Goal: Information Seeking & Learning: Learn about a topic

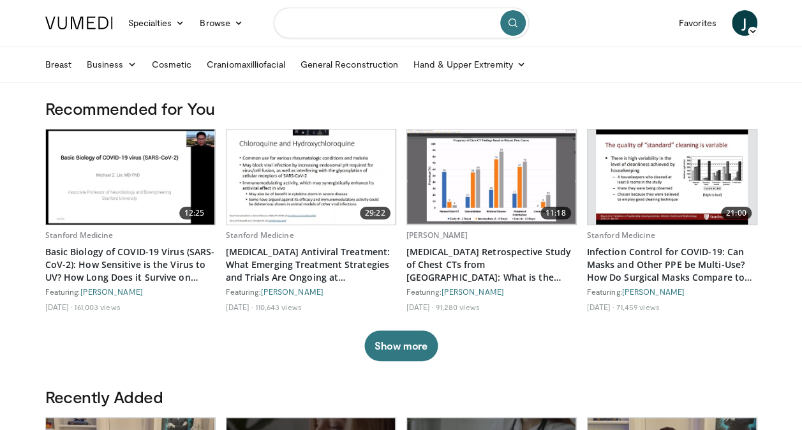
click at [384, 31] on input "Search topics, interventions" at bounding box center [401, 23] width 255 height 31
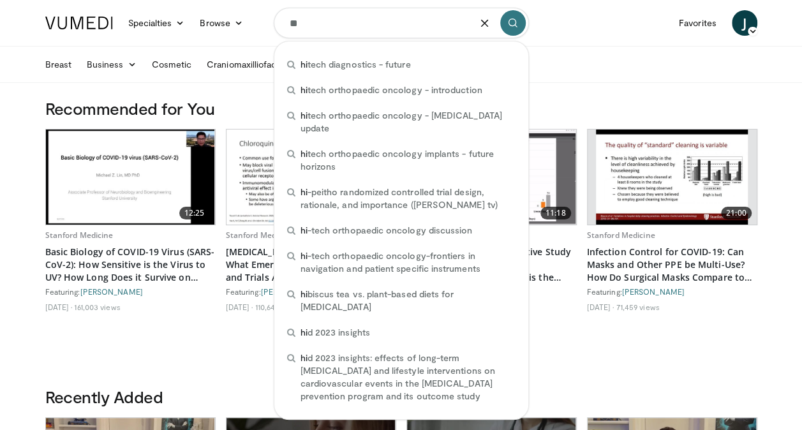
type input "*"
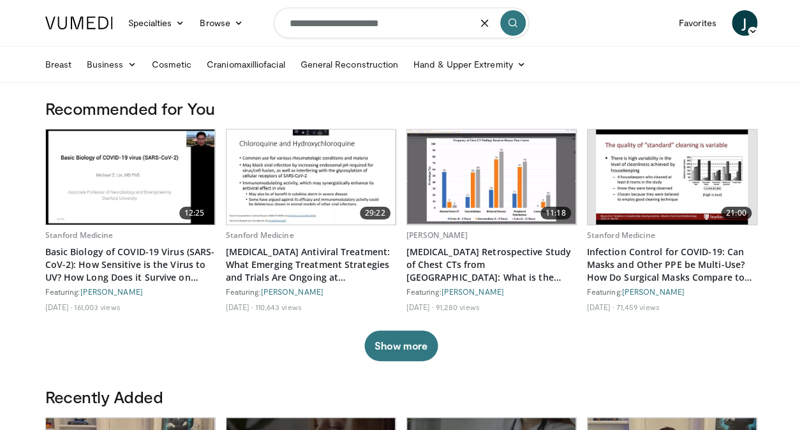
type input "**********"
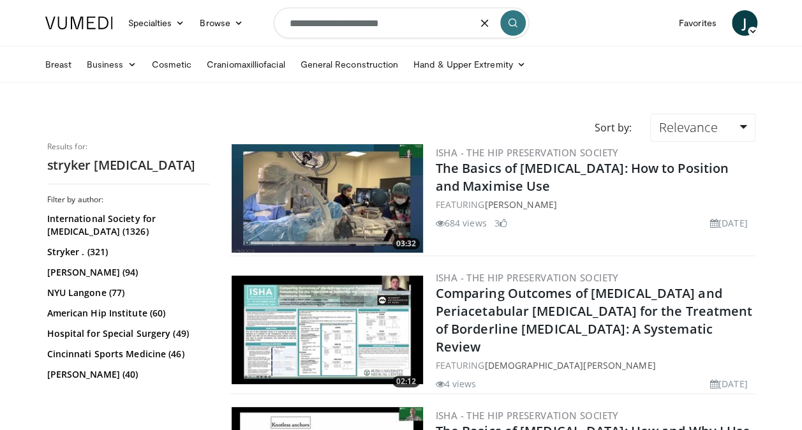
click at [416, 23] on input "**********" at bounding box center [401, 23] width 255 height 31
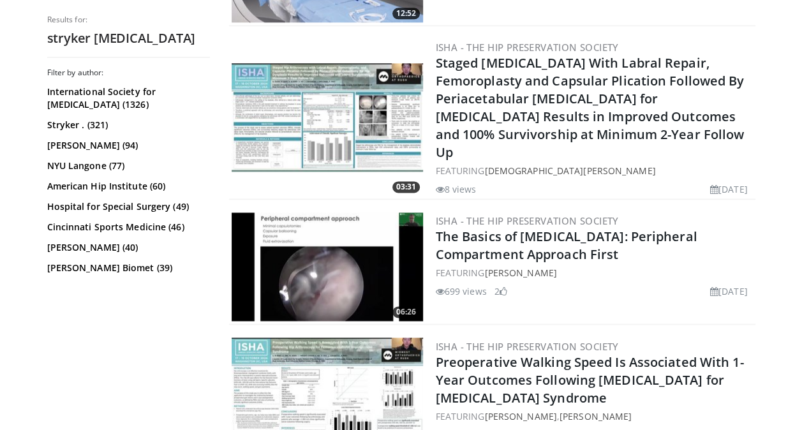
scroll to position [869, 0]
click at [492, 214] on link "ISHA - The Hip Preservation Society" at bounding box center [527, 220] width 183 height 13
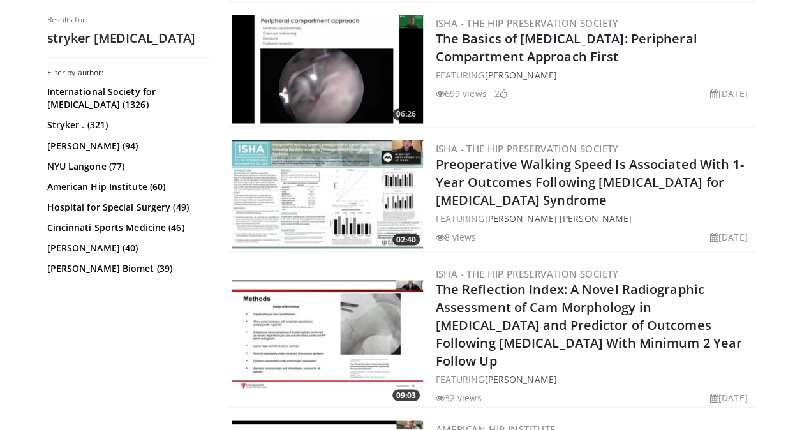
scroll to position [923, 0]
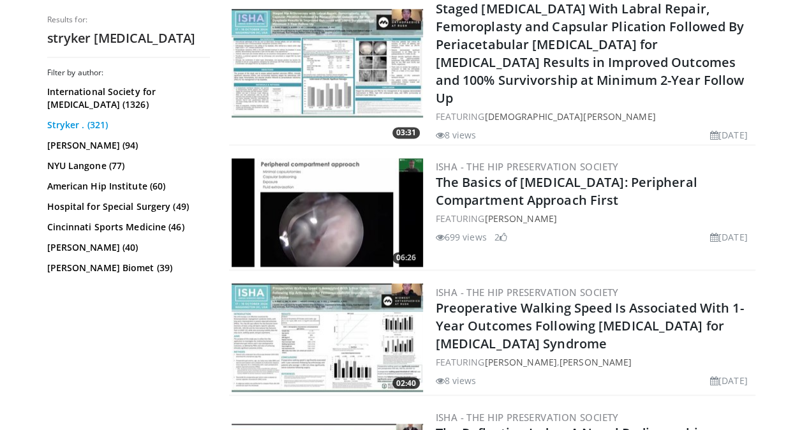
click at [82, 125] on link "Stryker . (321)" at bounding box center [127, 125] width 160 height 13
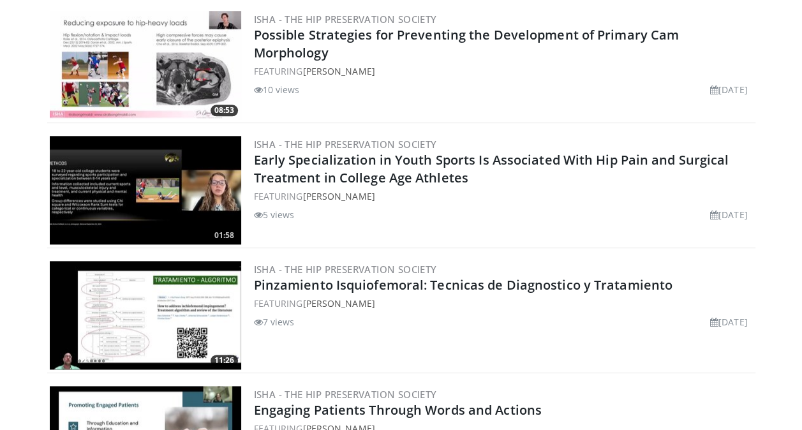
scroll to position [642, 0]
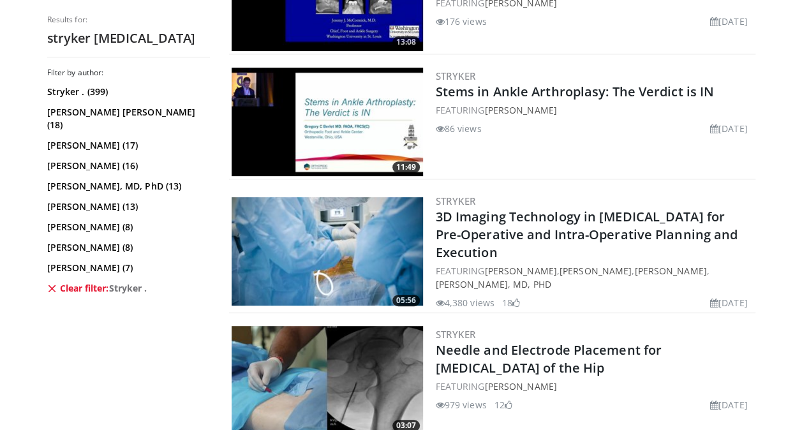
scroll to position [2578, 0]
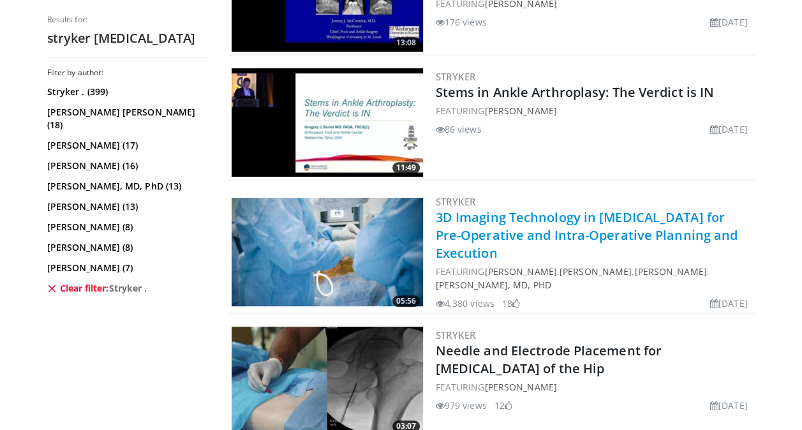
click at [476, 229] on link "3D Imaging Technology in [MEDICAL_DATA] for Pre-Operative and Intra-Operative P…" at bounding box center [587, 235] width 303 height 53
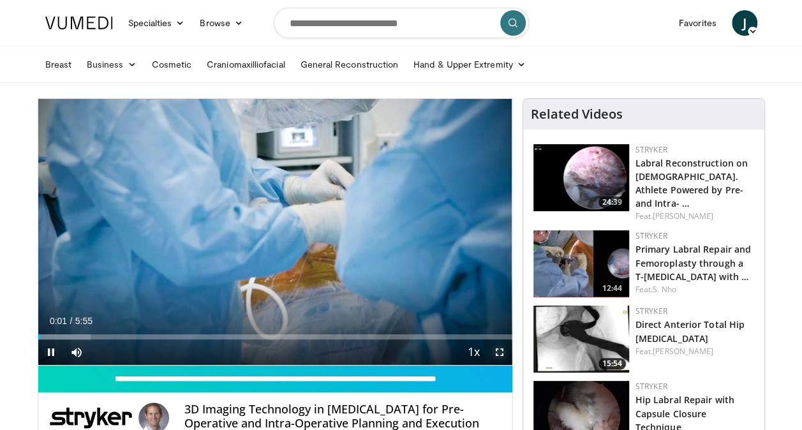
click at [497, 351] on span "Video Player" at bounding box center [500, 353] width 26 height 26
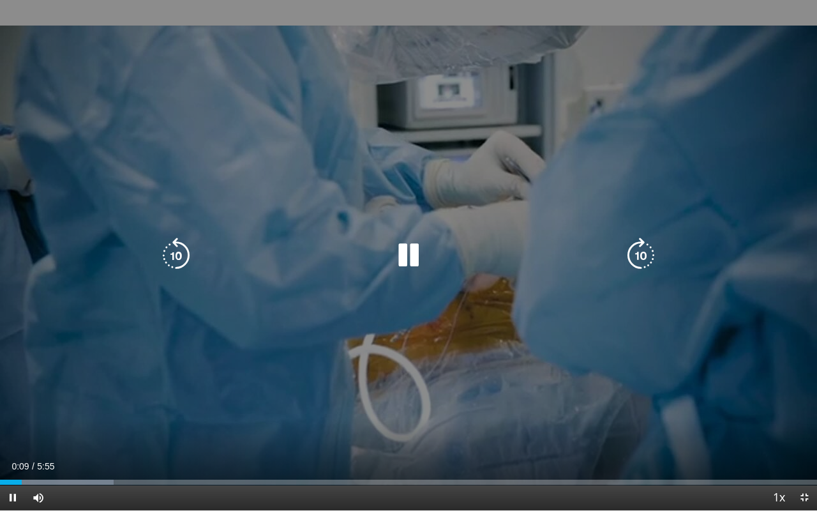
click at [633, 251] on icon "Video Player" at bounding box center [641, 255] width 36 height 36
click at [641, 251] on icon "Video Player" at bounding box center [641, 255] width 36 height 36
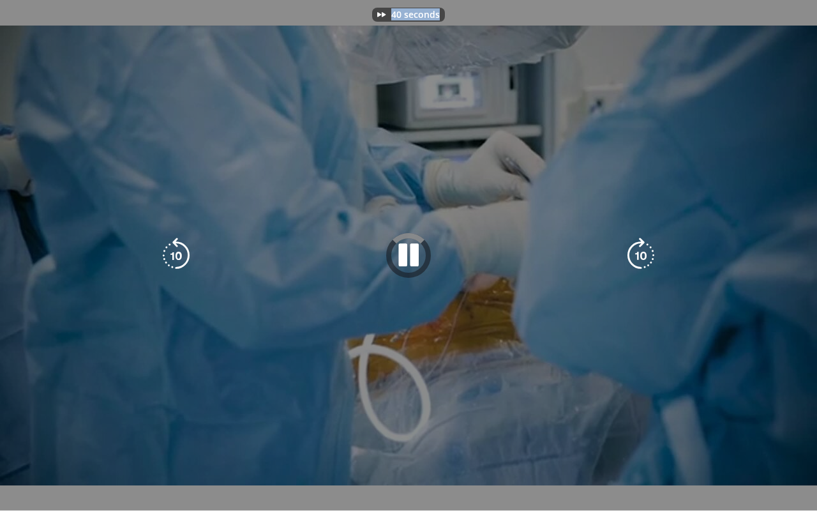
click at [641, 251] on div "40 seconds Tap to unmute" at bounding box center [408, 255] width 817 height 510
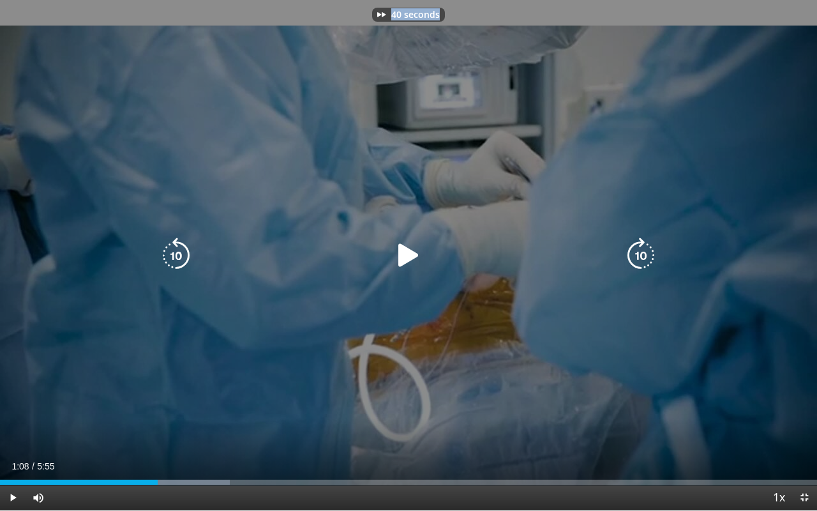
click at [641, 251] on div "40 seconds Tap to unmute" at bounding box center [408, 255] width 817 height 510
click at [641, 251] on icon "Video Player" at bounding box center [641, 255] width 36 height 36
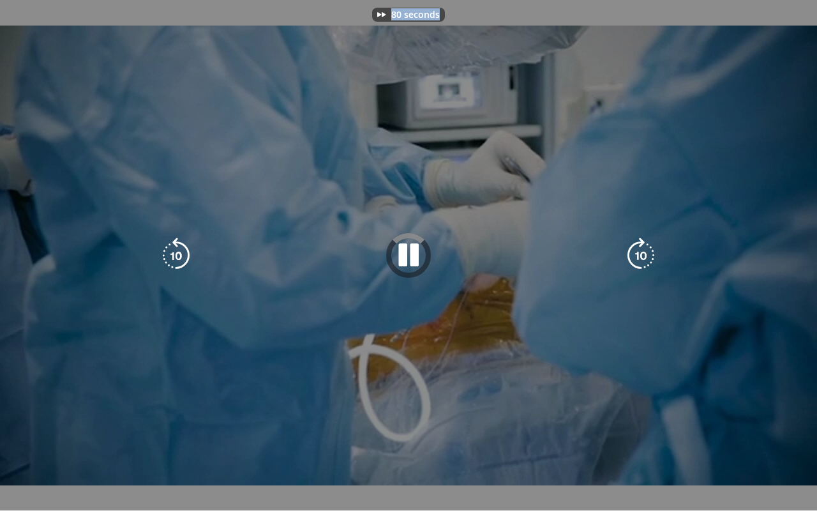
click at [641, 251] on div "80 seconds Tap to unmute" at bounding box center [408, 255] width 817 height 510
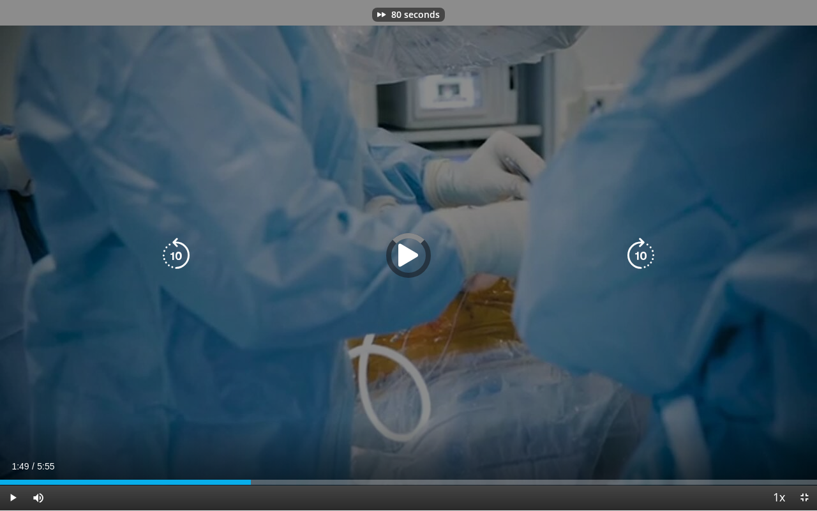
click at [641, 251] on icon "Video Player" at bounding box center [641, 255] width 36 height 36
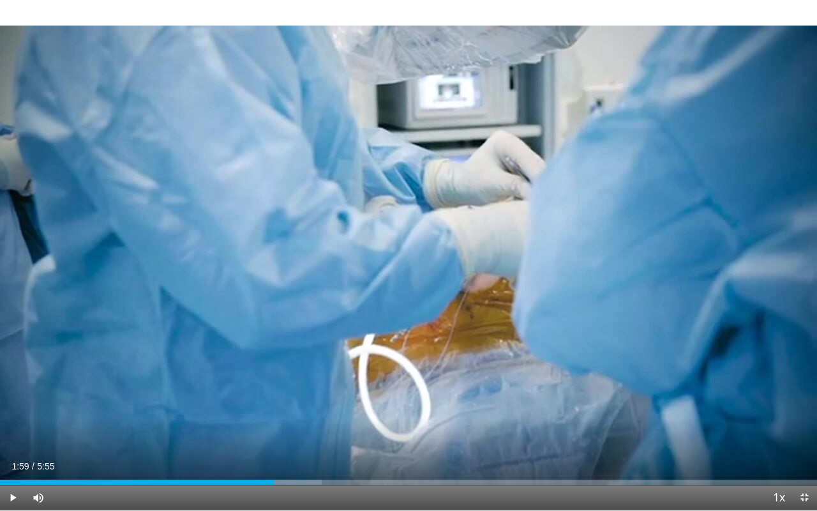
drag, startPoint x: 641, startPoint y: 251, endPoint x: 632, endPoint y: 339, distance: 87.9
click at [632, 339] on div "90 seconds Tap to unmute" at bounding box center [408, 255] width 817 height 510
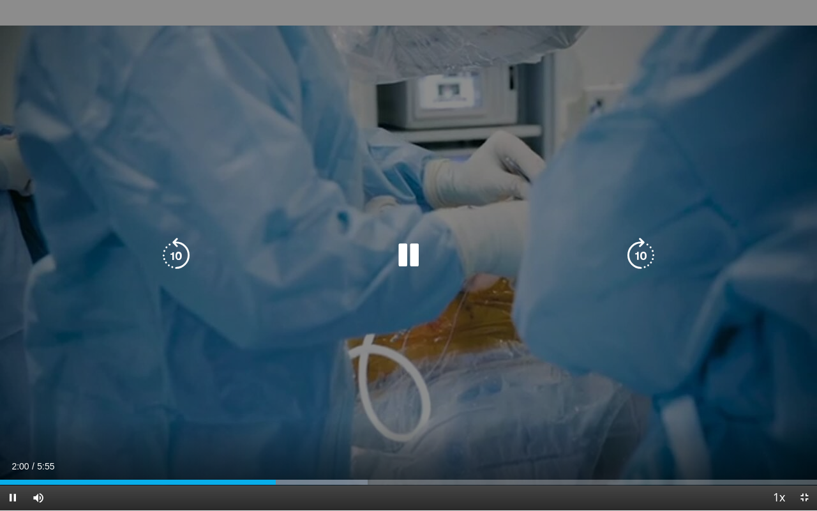
click at [637, 264] on icon "Video Player" at bounding box center [641, 255] width 36 height 36
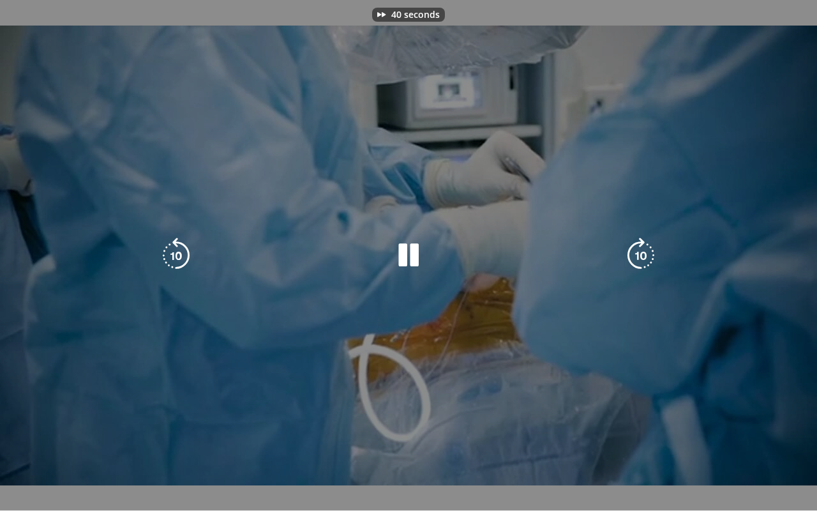
click at [637, 264] on div "40 seconds Tap to unmute" at bounding box center [408, 255] width 817 height 510
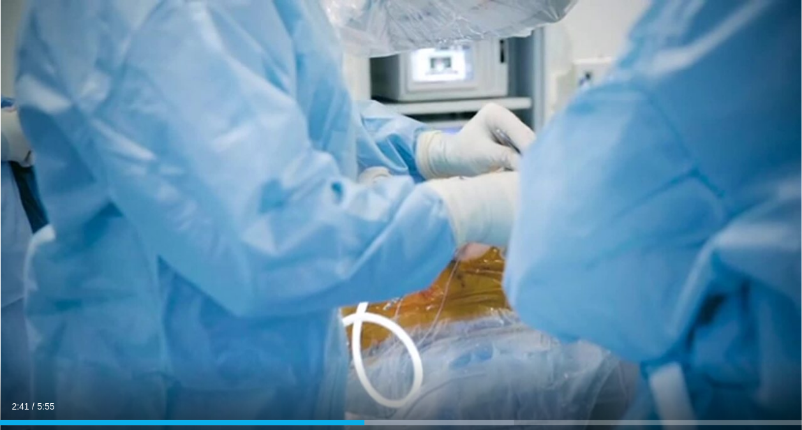
scroll to position [45, 0]
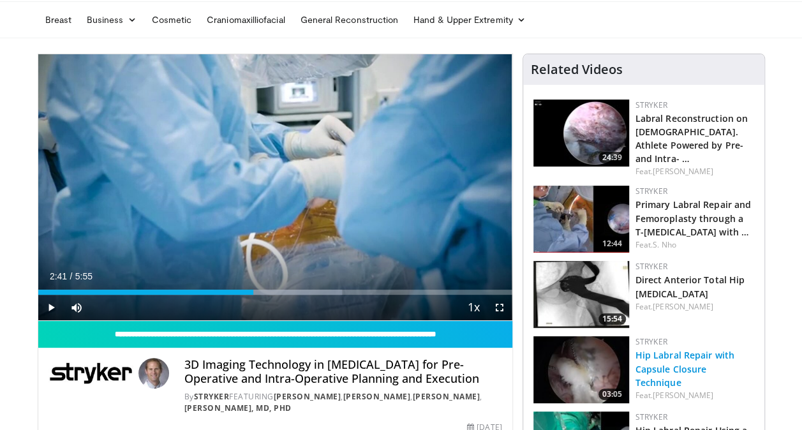
click at [682, 349] on link "Hip Labral Repair with Capsule Closure Technique" at bounding box center [685, 368] width 99 height 39
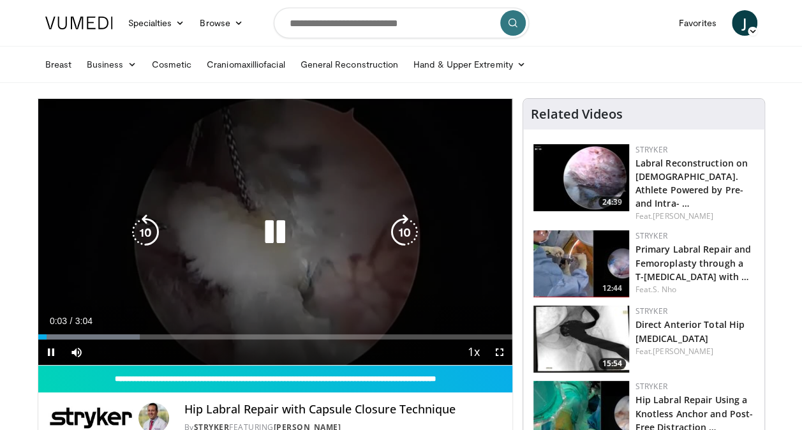
click at [412, 232] on icon "Video Player" at bounding box center [405, 232] width 36 height 36
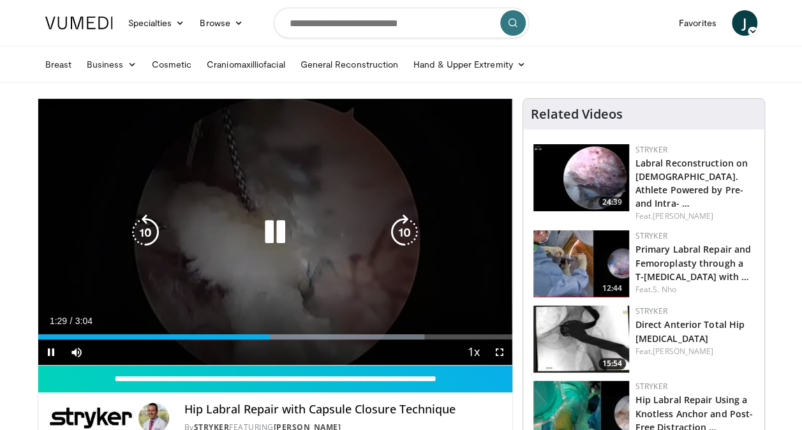
click at [277, 231] on icon "Video Player" at bounding box center [275, 232] width 36 height 36
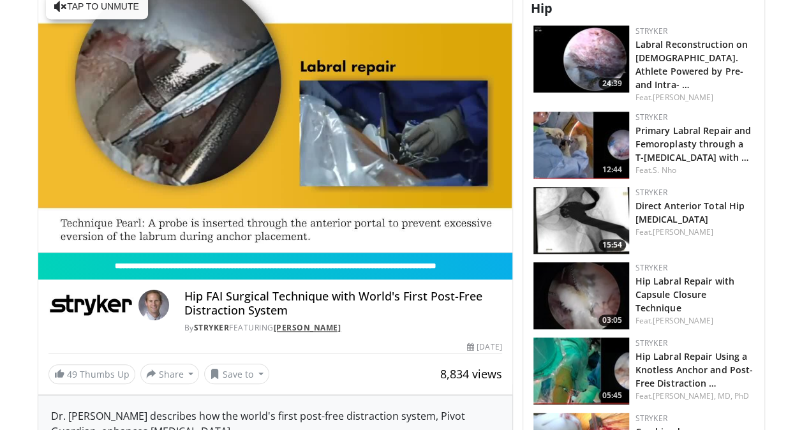
scroll to position [345, 0]
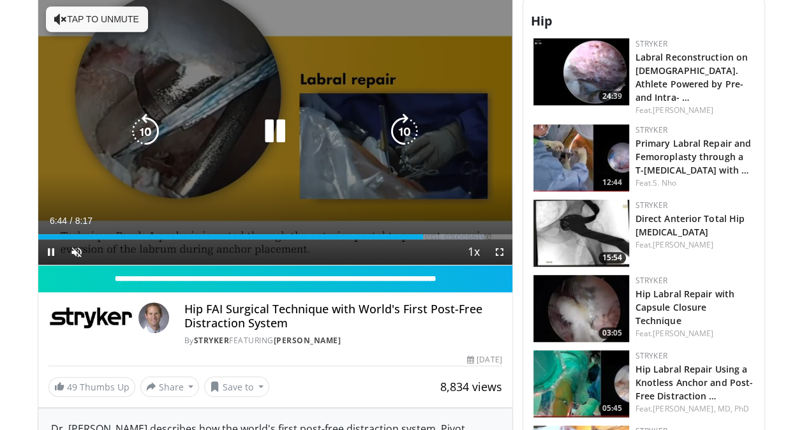
click at [278, 123] on icon "Video Player" at bounding box center [275, 132] width 36 height 36
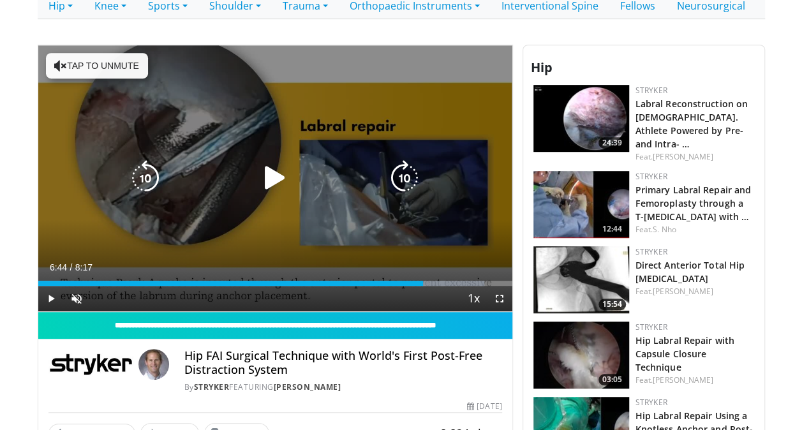
scroll to position [299, 0]
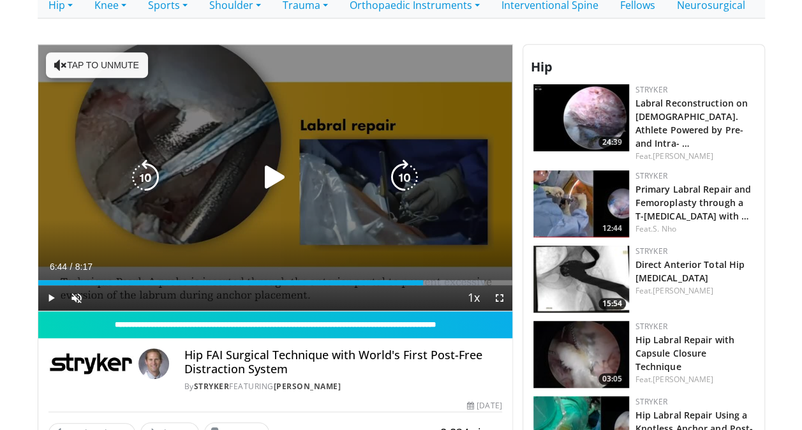
click at [274, 167] on icon "Video Player" at bounding box center [275, 178] width 36 height 36
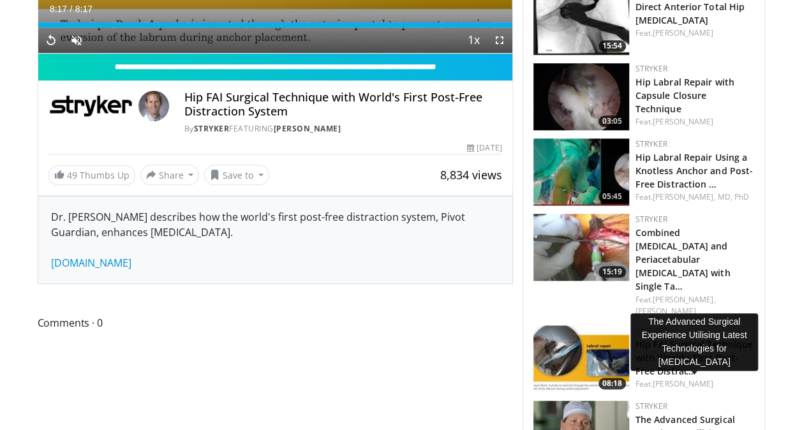
scroll to position [558, 0]
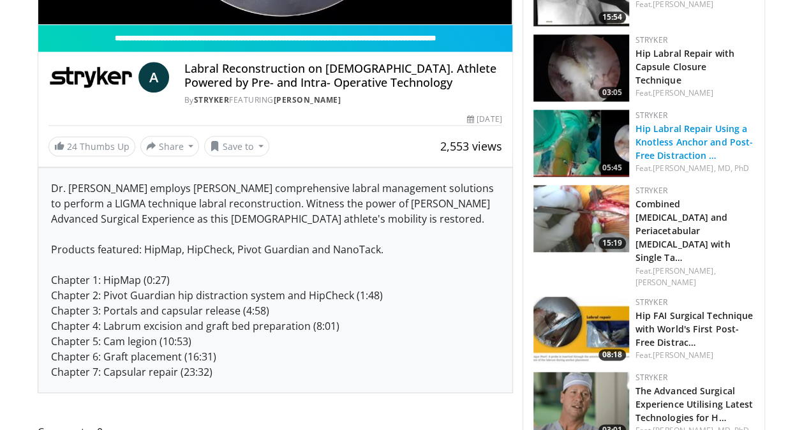
scroll to position [583, 0]
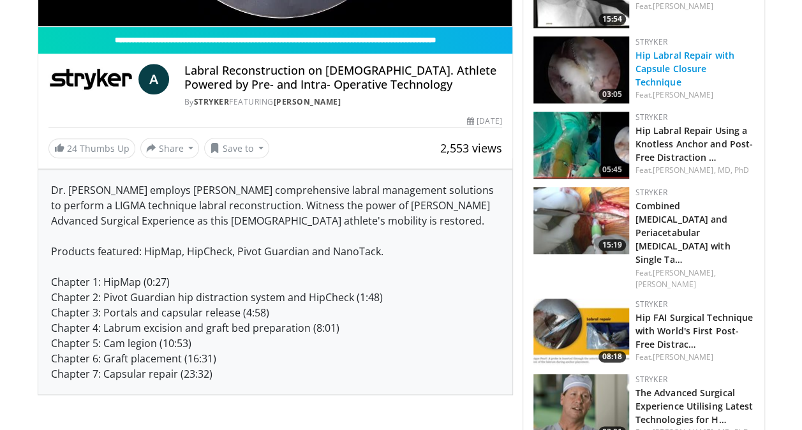
click at [642, 49] on link "Hip Labral Repair with Capsule Closure Technique" at bounding box center [685, 68] width 99 height 39
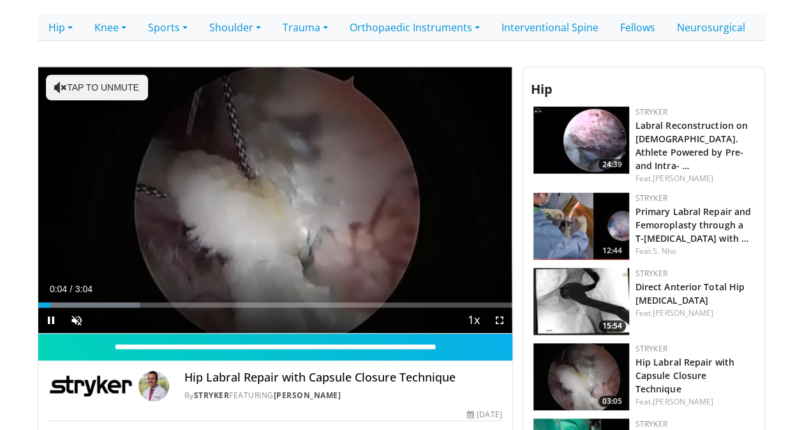
scroll to position [278, 0]
